Goal: Information Seeking & Learning: Learn about a topic

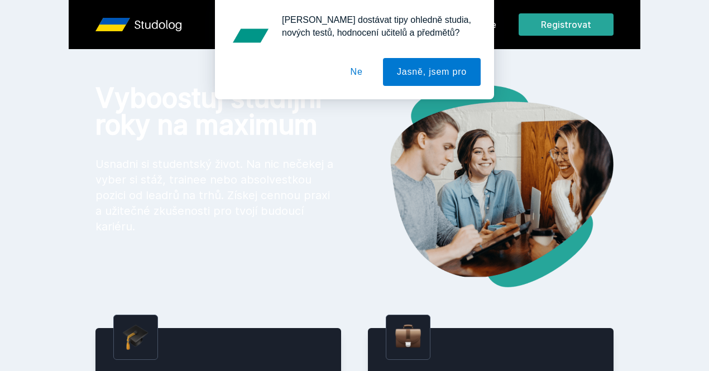
click at [362, 76] on button "Ne" at bounding box center [356, 72] width 40 height 28
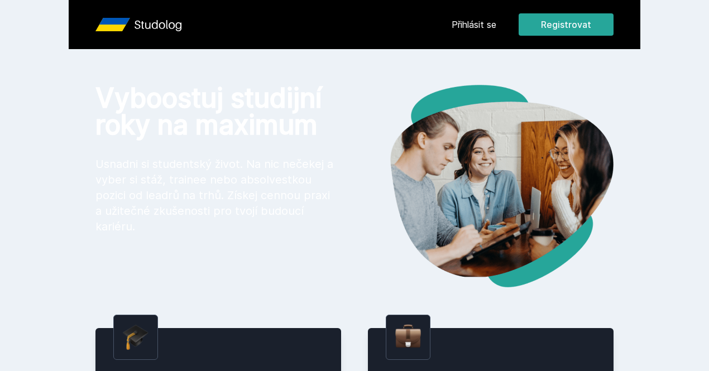
click at [496, 20] on link "Přihlásit se" at bounding box center [473, 24] width 45 height 13
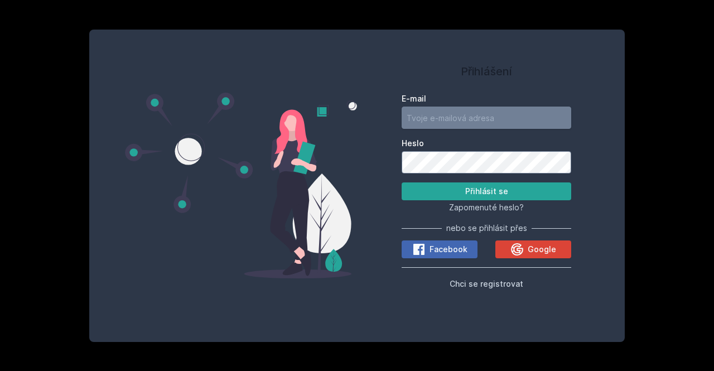
click at [462, 117] on input "E-mail" at bounding box center [487, 118] width 170 height 22
click at [523, 249] on icon at bounding box center [517, 249] width 12 height 12
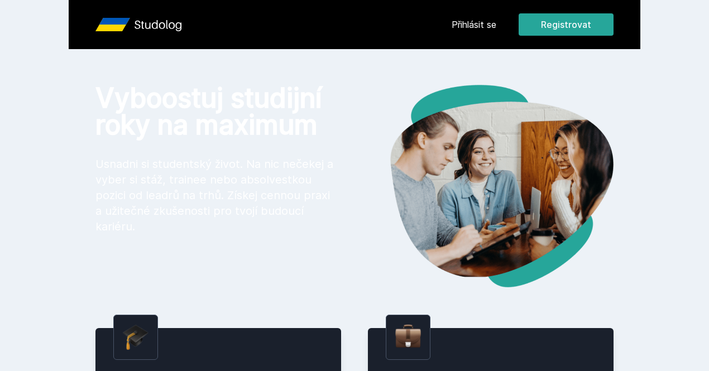
click at [496, 22] on link "Přihlásit se" at bounding box center [473, 24] width 45 height 13
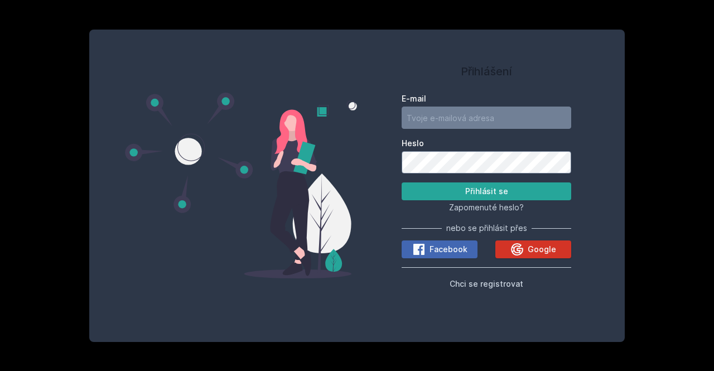
click at [528, 250] on div "Google" at bounding box center [534, 249] width 46 height 13
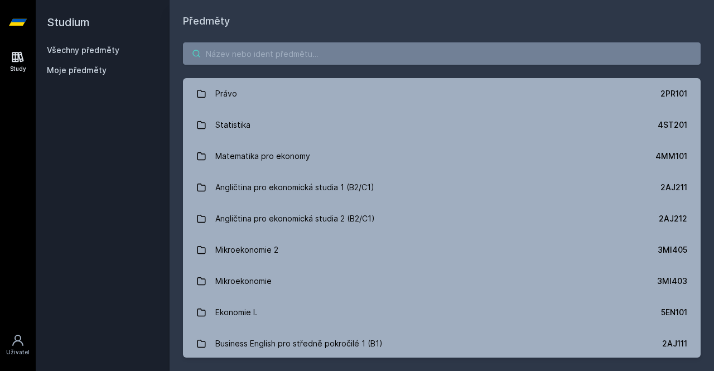
click at [269, 64] on input "search" at bounding box center [442, 53] width 518 height 22
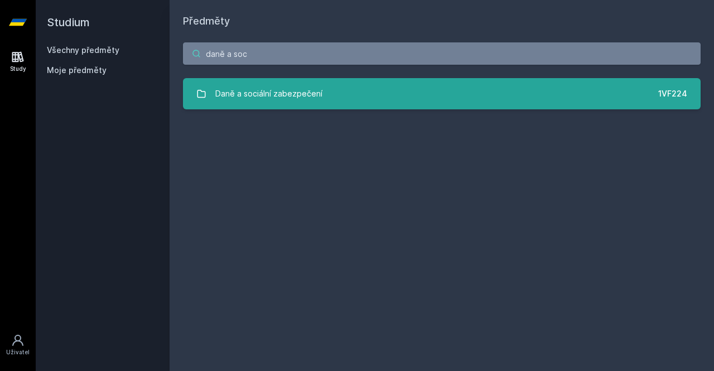
type input "daně a soc"
click at [282, 93] on div "Daně a sociální zabezpečení" at bounding box center [268, 94] width 107 height 22
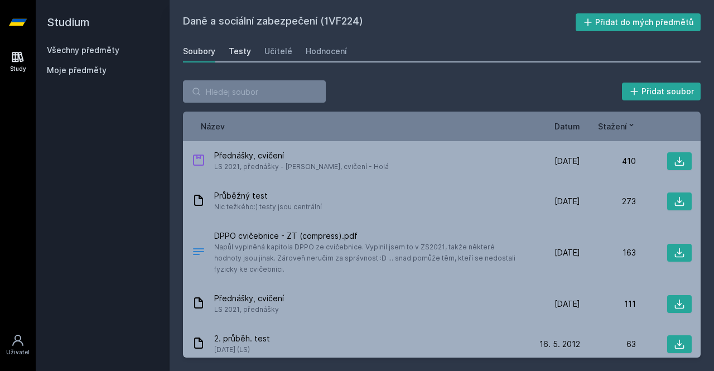
click at [241, 41] on link "Testy" at bounding box center [240, 51] width 22 height 22
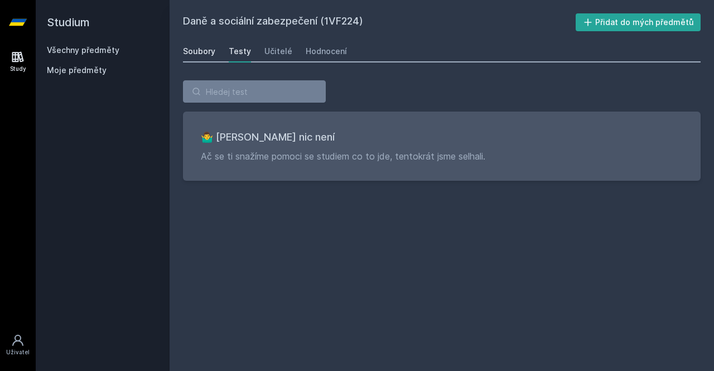
click at [192, 54] on div "Soubory" at bounding box center [199, 51] width 32 height 11
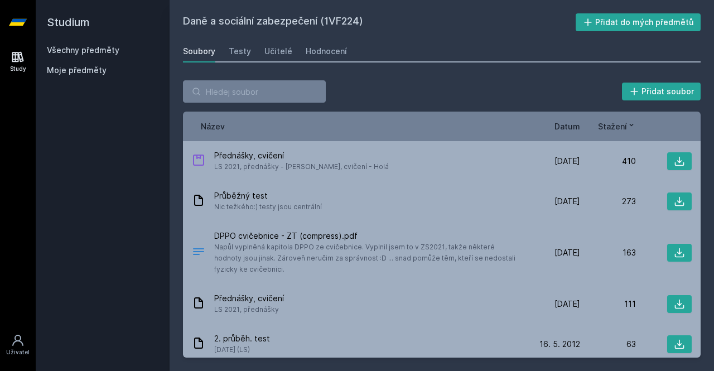
click at [571, 128] on span "Datum" at bounding box center [568, 127] width 26 height 12
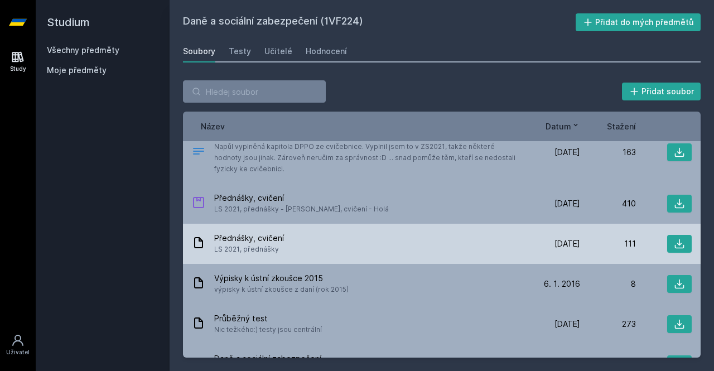
scroll to position [21, 0]
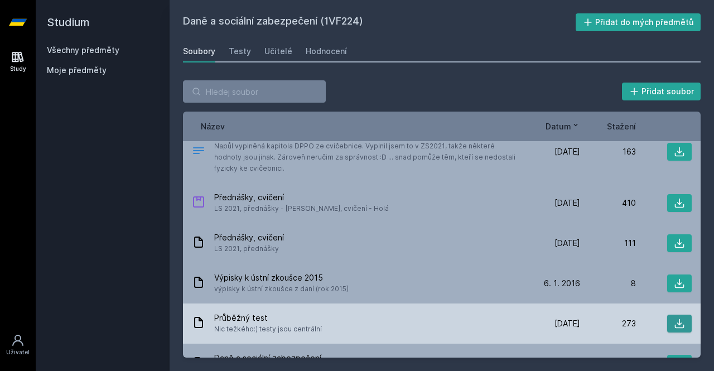
click at [675, 318] on icon at bounding box center [679, 323] width 11 height 11
